Goal: Information Seeking & Learning: Learn about a topic

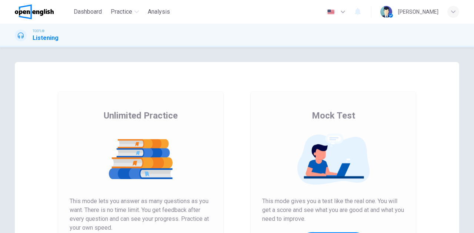
scroll to position [111, 0]
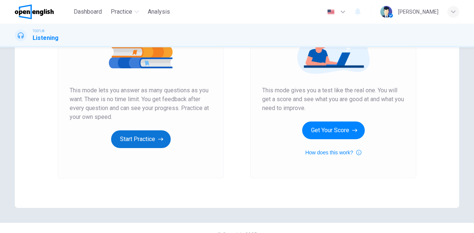
click at [150, 140] on button "Start Practice" at bounding box center [141, 140] width 60 height 18
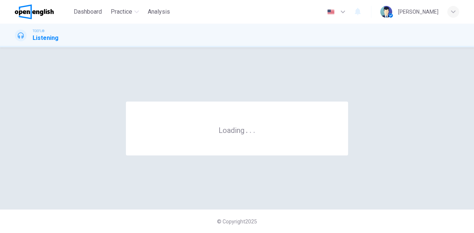
scroll to position [0, 0]
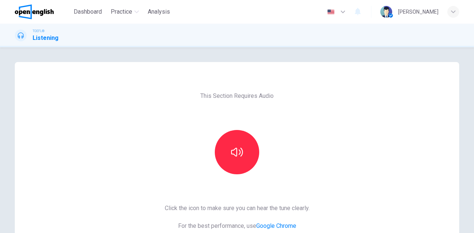
click at [216, 171] on div at bounding box center [237, 152] width 80 height 44
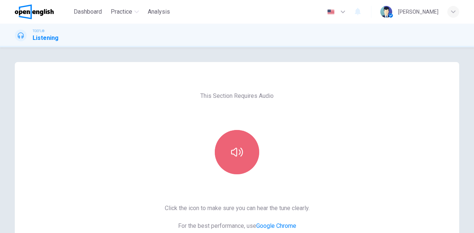
click at [224, 161] on button "button" at bounding box center [237, 152] width 44 height 44
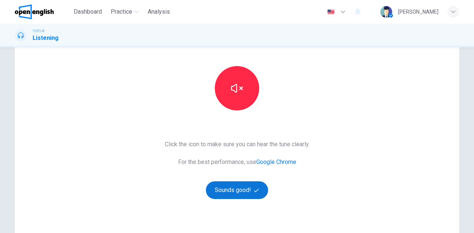
scroll to position [111, 0]
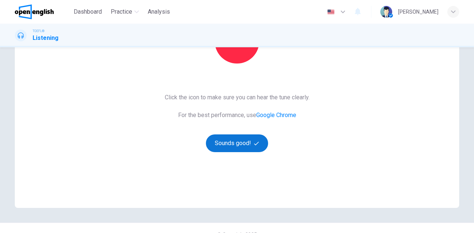
click at [232, 144] on button "Sounds good!" at bounding box center [237, 144] width 62 height 18
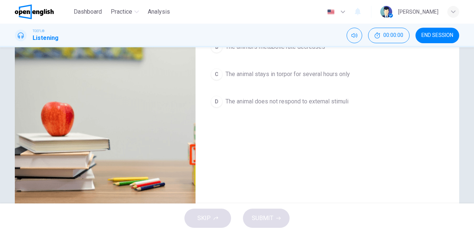
scroll to position [0, 0]
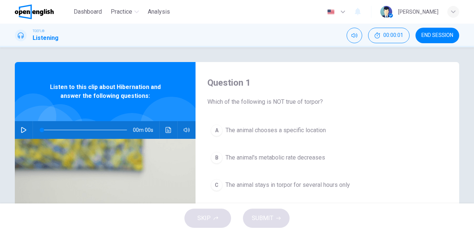
click at [30, 131] on div "00m 00s" at bounding box center [105, 130] width 181 height 18
click at [25, 131] on button "button" at bounding box center [24, 130] width 12 height 18
click at [22, 132] on icon "button" at bounding box center [23, 130] width 4 height 4
click at [24, 128] on icon "button" at bounding box center [24, 130] width 6 height 6
click at [24, 128] on icon "button" at bounding box center [23, 130] width 4 height 4
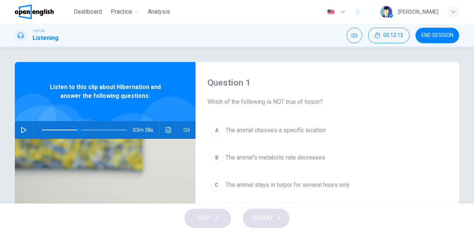
click at [17, 127] on div "03m 38s" at bounding box center [105, 130] width 181 height 18
click at [21, 130] on icon "button" at bounding box center [24, 130] width 6 height 6
click at [64, 128] on span at bounding box center [84, 130] width 85 height 10
click at [23, 130] on icon "button" at bounding box center [24, 130] width 6 height 6
click at [42, 129] on span at bounding box center [84, 130] width 85 height 10
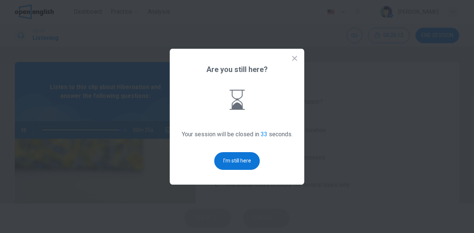
click at [223, 156] on button "I'm still here" at bounding box center [237, 161] width 46 height 18
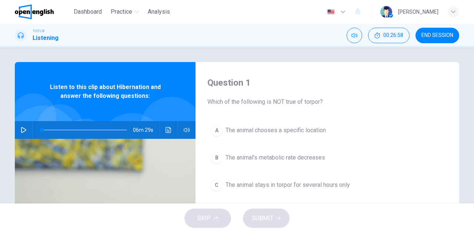
click at [21, 129] on icon "button" at bounding box center [24, 130] width 6 height 6
click at [165, 129] on icon "Click to see the audio transcription" at bounding box center [168, 130] width 6 height 6
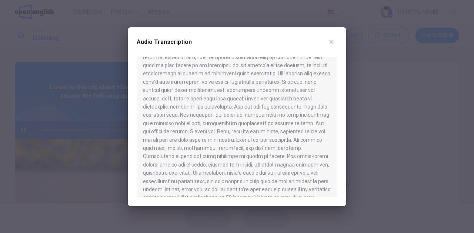
scroll to position [390, 0]
click at [43, 107] on div at bounding box center [237, 116] width 474 height 233
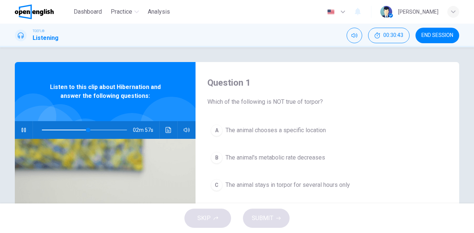
click at [21, 127] on icon "button" at bounding box center [24, 130] width 6 height 6
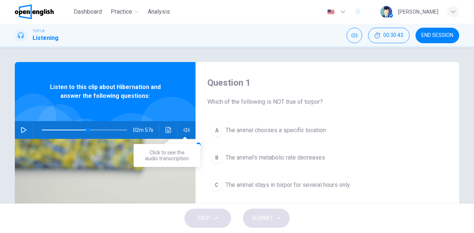
click at [168, 127] on button "Click to see the audio transcription" at bounding box center [168, 130] width 12 height 18
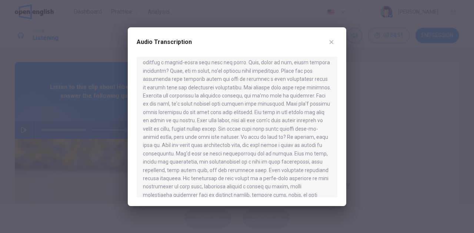
scroll to position [0, 0]
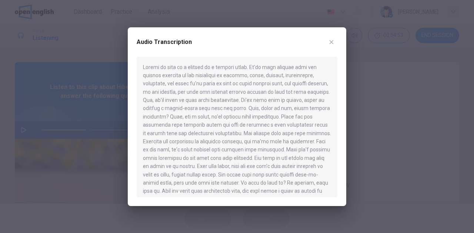
drag, startPoint x: 143, startPoint y: 66, endPoint x: 275, endPoint y: 78, distance: 133.0
click at [275, 78] on div at bounding box center [237, 127] width 201 height 141
drag, startPoint x: 144, startPoint y: 67, endPoint x: 155, endPoint y: 69, distance: 11.3
click at [155, 69] on div at bounding box center [237, 127] width 201 height 141
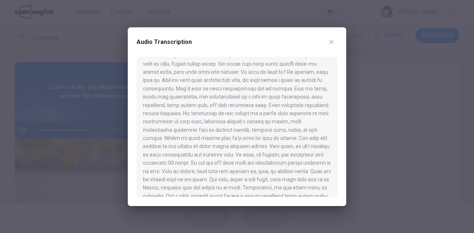
click at [32, 110] on div at bounding box center [237, 116] width 474 height 233
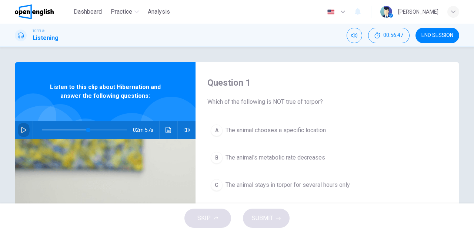
click at [21, 128] on icon "button" at bounding box center [23, 130] width 5 height 6
click at [43, 129] on span at bounding box center [84, 130] width 85 height 10
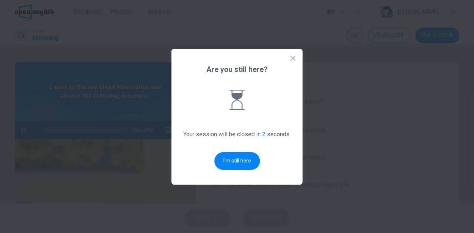
type input "**"
